Goal: Information Seeking & Learning: Find specific fact

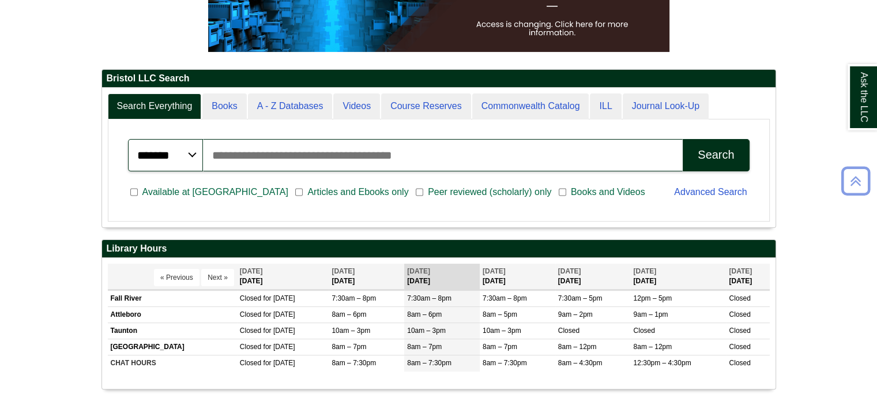
scroll to position [138, 673]
click at [263, 153] on input "Search articles, books, journals & more" at bounding box center [443, 155] width 480 height 32
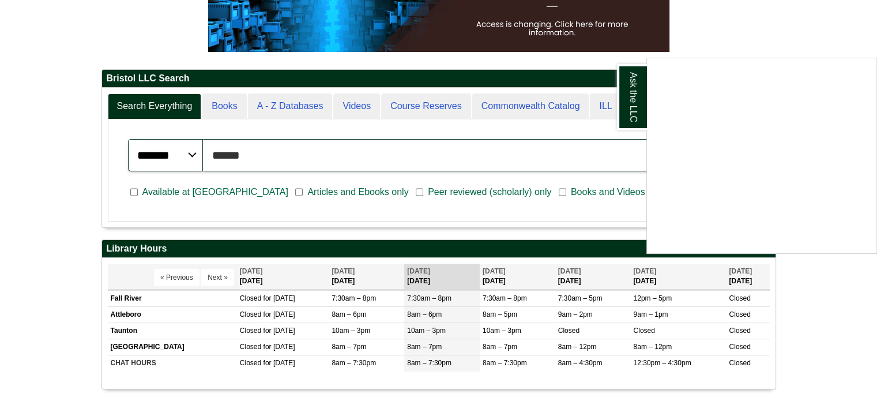
type input "******"
click at [682, 139] on button "Search" at bounding box center [715, 155] width 66 height 32
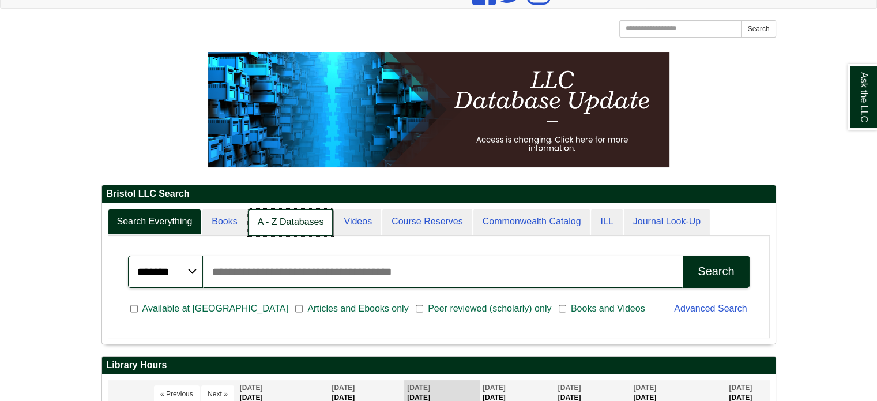
scroll to position [6, 5]
click at [260, 216] on link "A - Z Databases" at bounding box center [291, 222] width 86 height 27
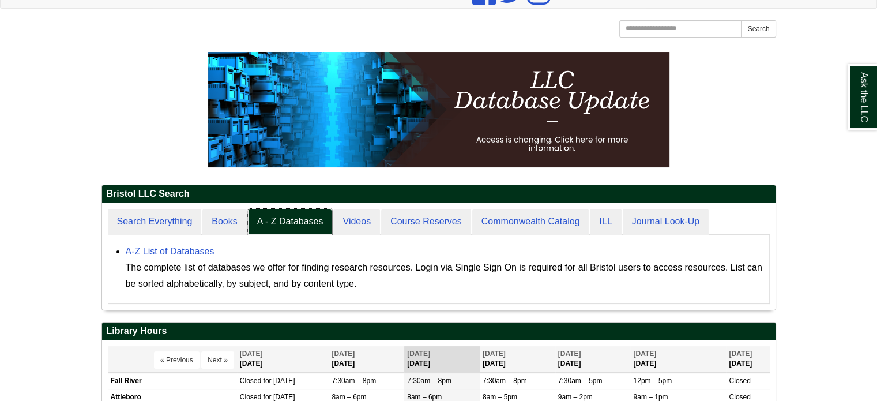
scroll to position [106, 673]
click at [157, 251] on link "A-Z List of Databases" at bounding box center [170, 251] width 89 height 10
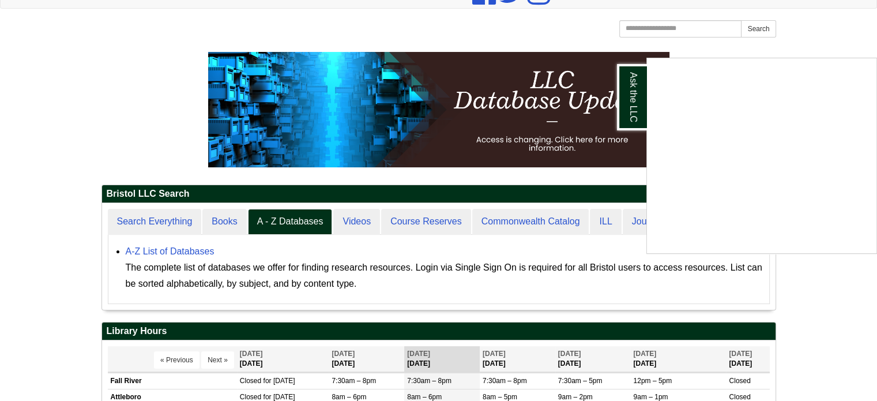
click at [141, 220] on div "Ask the LLC" at bounding box center [438, 200] width 877 height 401
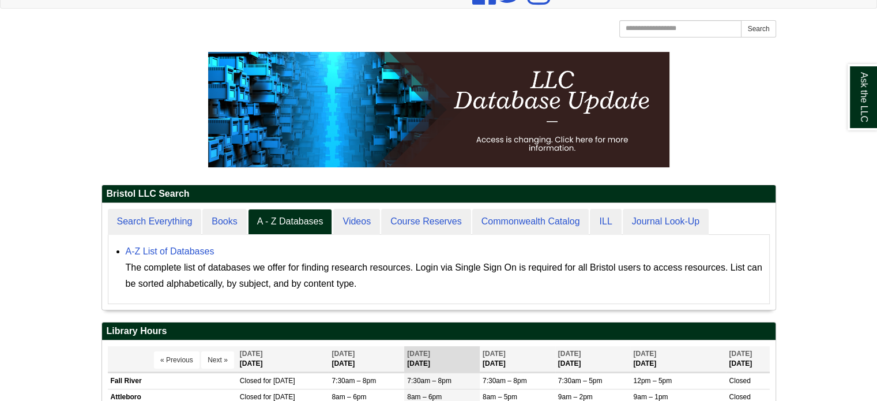
scroll to position [107, 673]
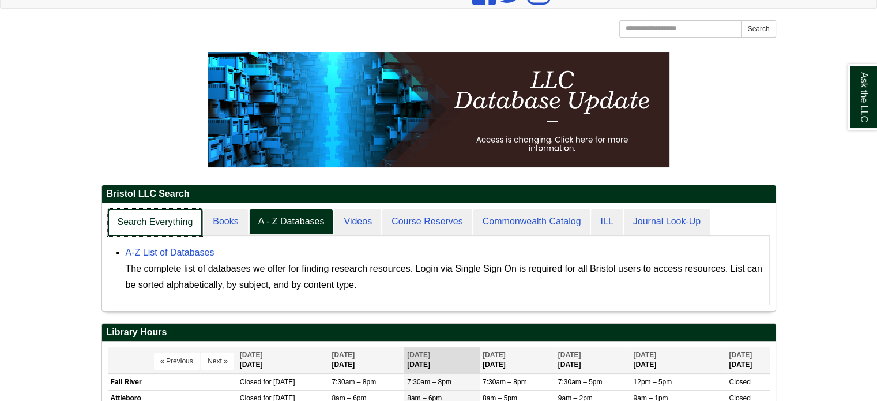
click at [145, 221] on link "Search Everything" at bounding box center [155, 222] width 95 height 27
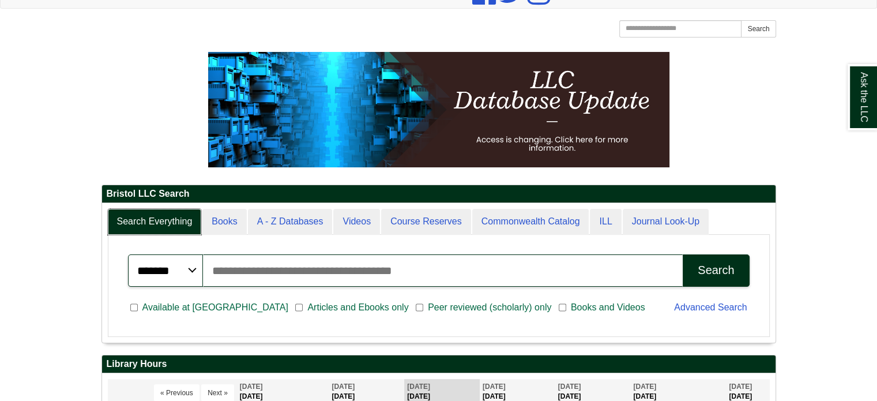
scroll to position [138, 673]
click at [251, 276] on input "Search articles, books, journals & more" at bounding box center [443, 270] width 480 height 32
paste input "**********"
type input "**********"
click at [705, 281] on button "Search" at bounding box center [715, 270] width 66 height 32
